Goal: Task Accomplishment & Management: Use online tool/utility

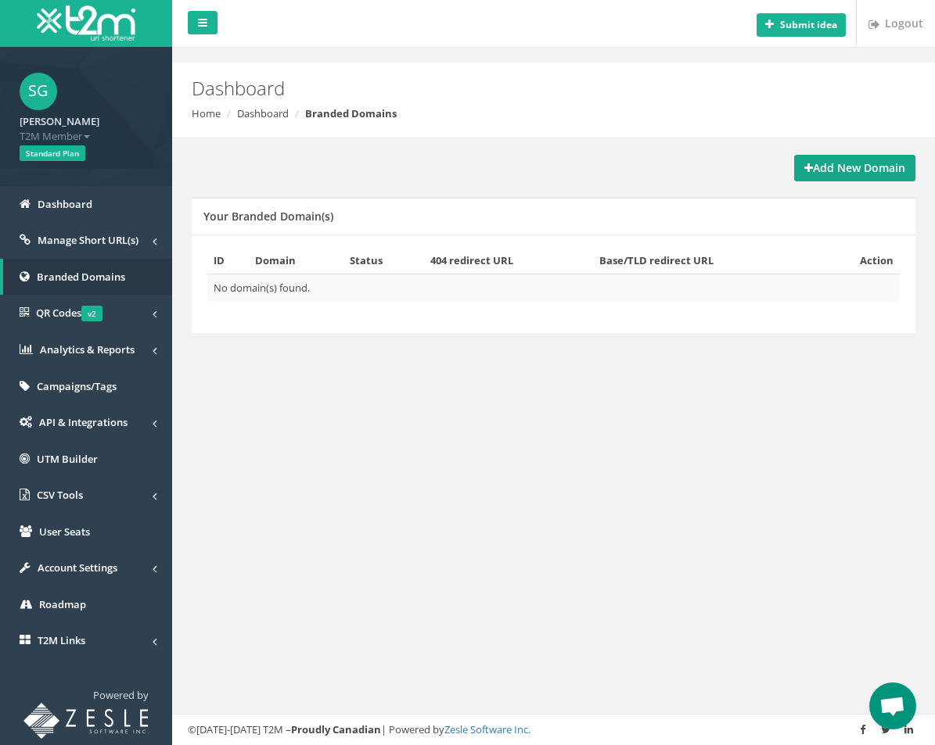
click at [814, 167] on strong "Add New Domain" at bounding box center [854, 167] width 101 height 15
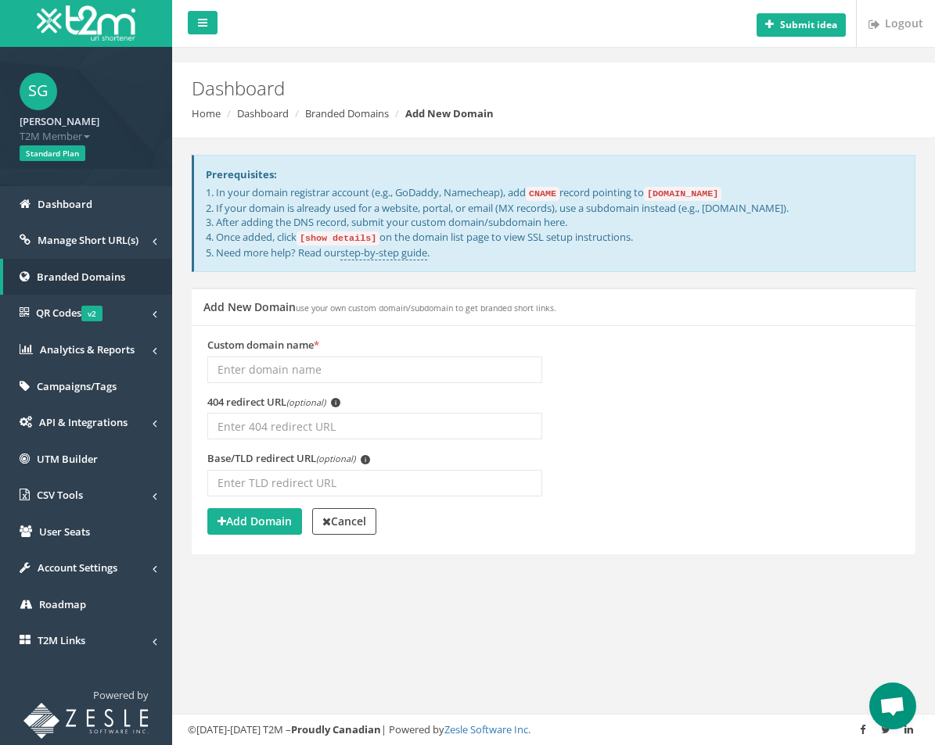
click at [766, 555] on div "Add New Domain use your own custom domain/subdomain to get branded short links.…" at bounding box center [553, 431] width 747 height 286
click at [77, 502] on span "CSV Tools" at bounding box center [60, 495] width 46 height 14
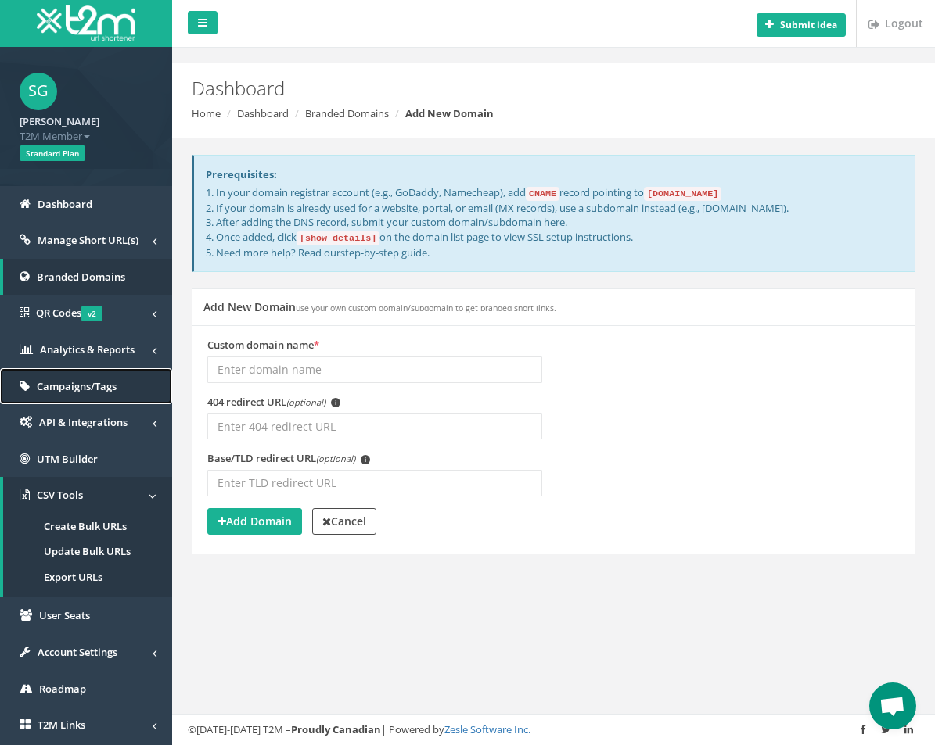
click at [92, 393] on span "Campaigns/Tags" at bounding box center [77, 386] width 80 height 14
